Goal: Task Accomplishment & Management: Manage account settings

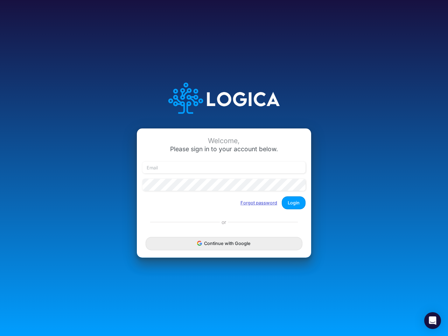
click at [259, 202] on button "Forgot password" at bounding box center [259, 203] width 46 height 12
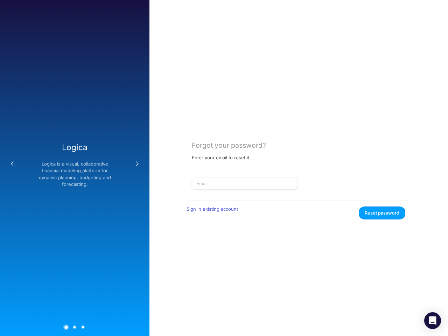
click at [293, 202] on form "Sign in existing account Reset password" at bounding box center [298, 199] width 213 height 42
click at [224, 243] on div "Forgot your password? Enter your email to reset it. Sign in existing account Re…" at bounding box center [298, 168] width 298 height 336
click at [432, 320] on icon "Open Intercom Messenger" at bounding box center [432, 320] width 7 height 8
